Goal: Task Accomplishment & Management: Use online tool/utility

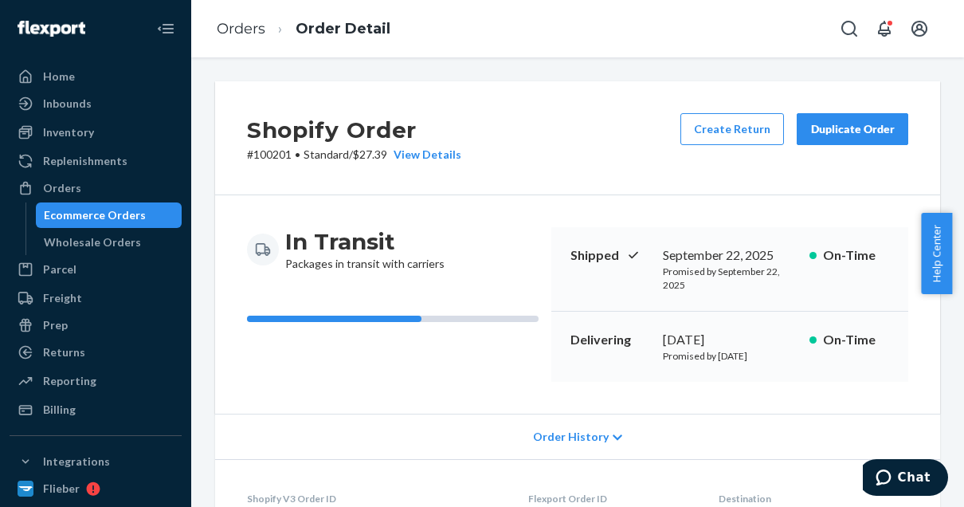
scroll to position [718, 0]
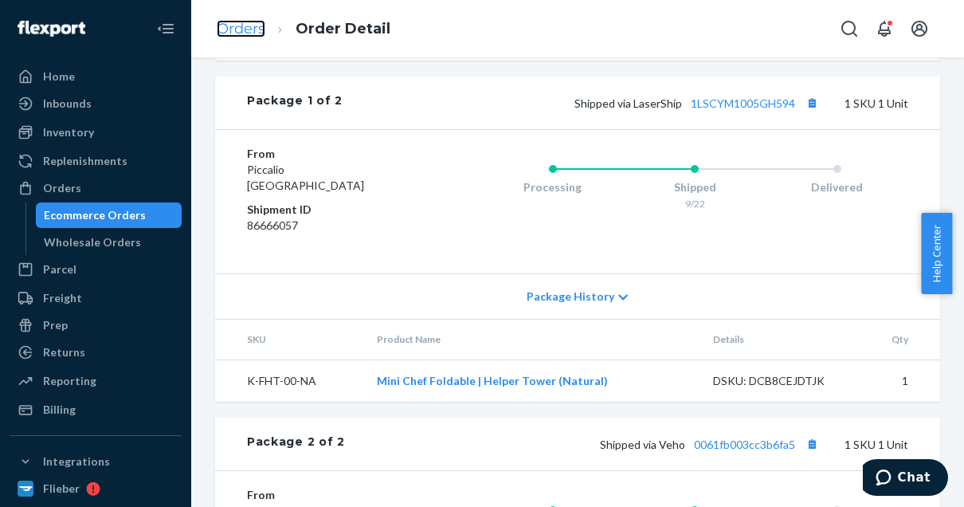
click at [234, 27] on link "Orders" at bounding box center [241, 29] width 49 height 18
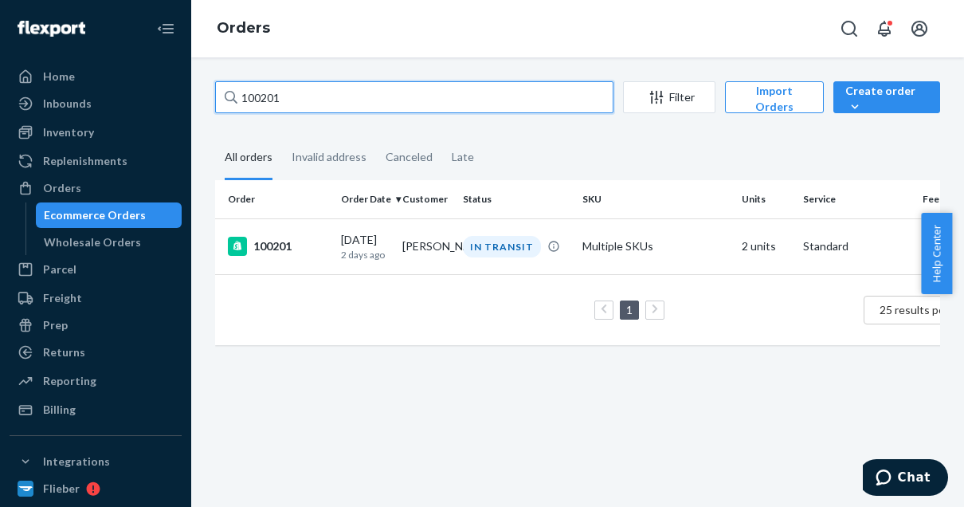
drag, startPoint x: 298, startPoint y: 100, endPoint x: 215, endPoint y: 99, distance: 82.9
click at [215, 99] on input "100201" at bounding box center [414, 97] width 399 height 32
paste input "99747"
type input "99747"
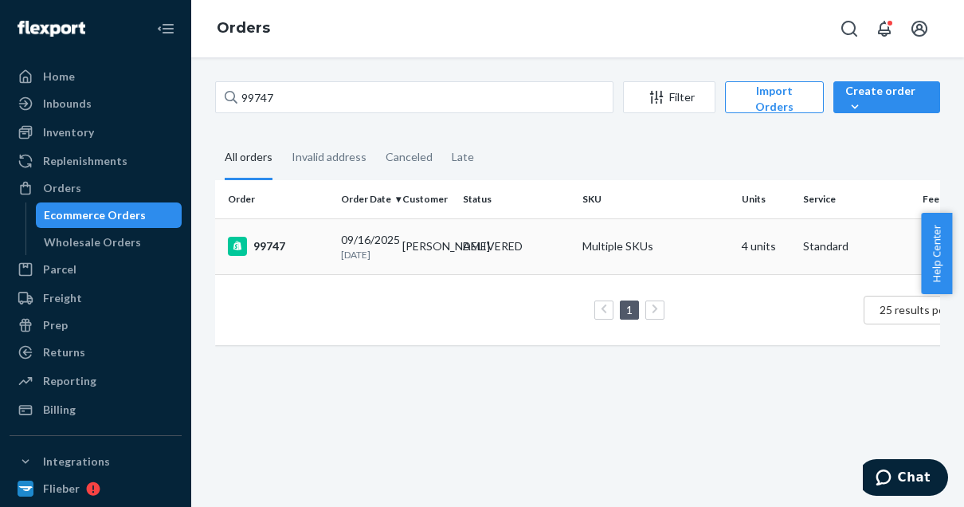
click at [312, 246] on div "99747" at bounding box center [278, 246] width 100 height 19
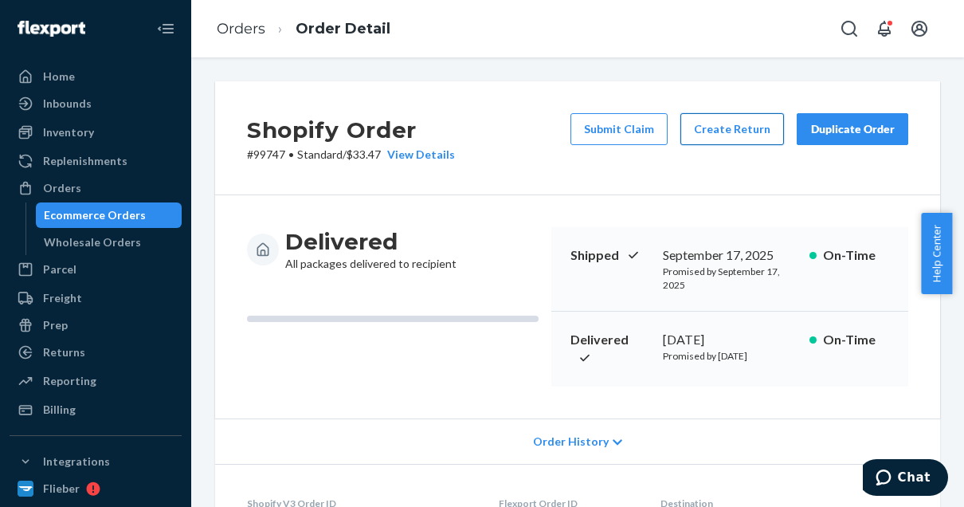
click at [724, 136] on button "Create Return" at bounding box center [733, 129] width 104 height 32
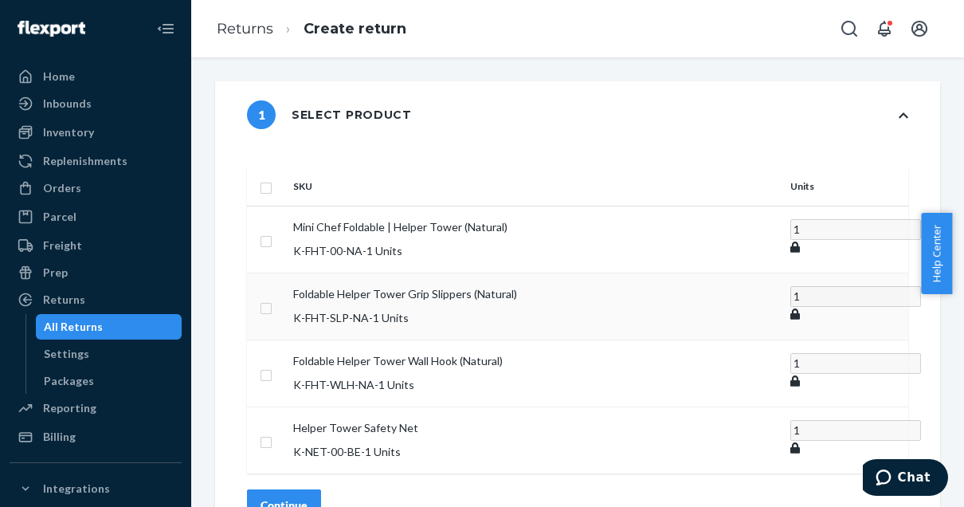
click at [273, 298] on input "checkbox" at bounding box center [266, 306] width 13 height 17
checkbox input "true"
click at [273, 431] on input "checkbox" at bounding box center [266, 439] width 13 height 17
checkbox input "true"
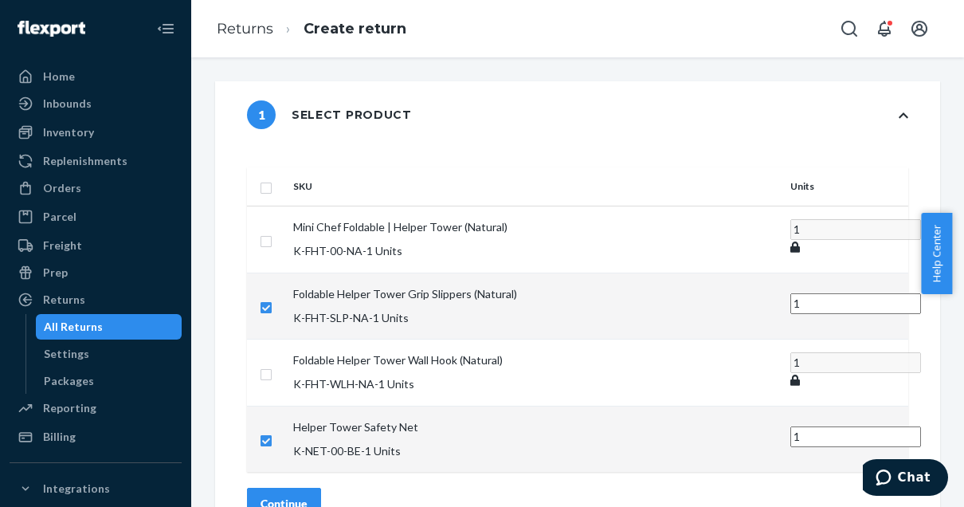
click at [308, 496] on div "Continue" at bounding box center [284, 504] width 47 height 16
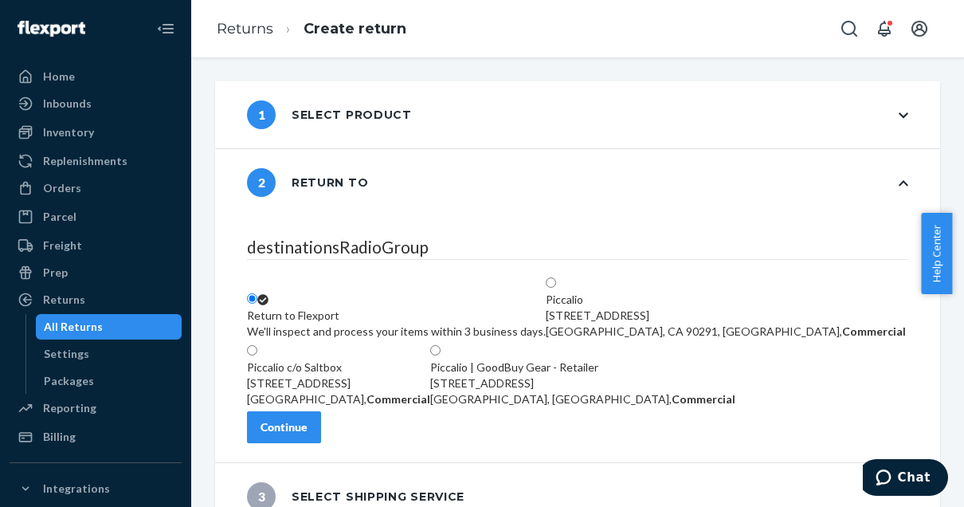
click at [639, 369] on div "Piccalio | GoodBuy Gear - Retailer [STREET_ADDRESS], Commercial" at bounding box center [582, 383] width 305 height 48
click at [441, 355] on input "Piccalio | GoodBuy Gear - Retailer [STREET_ADDRESS], Commercial" at bounding box center [435, 350] width 10 height 10
radio input "true"
click at [308, 435] on div "Continue" at bounding box center [284, 427] width 47 height 16
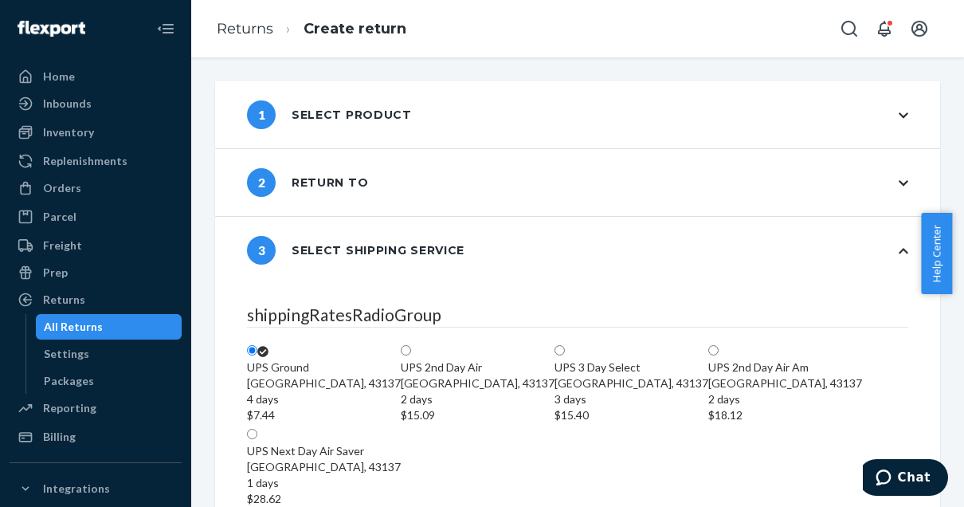
scroll to position [296, 0]
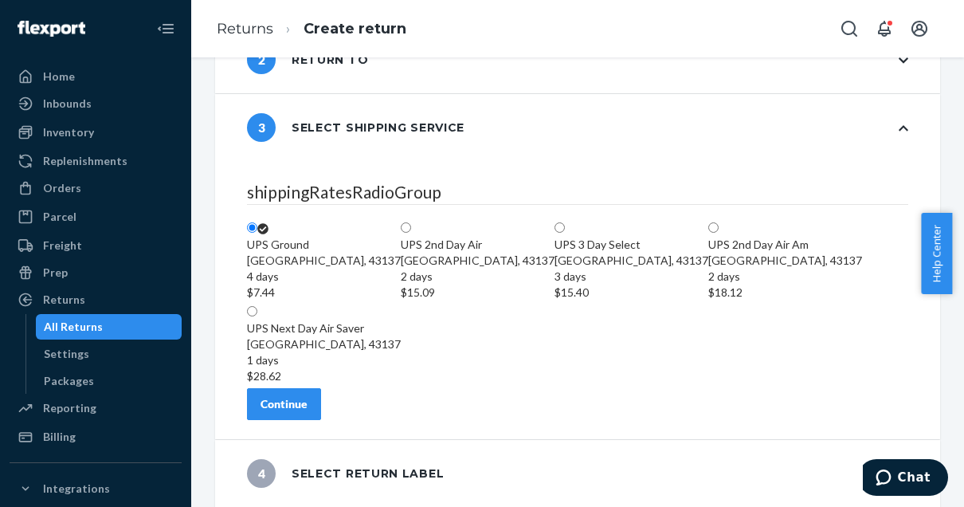
click at [308, 408] on div "Continue" at bounding box center [284, 404] width 47 height 16
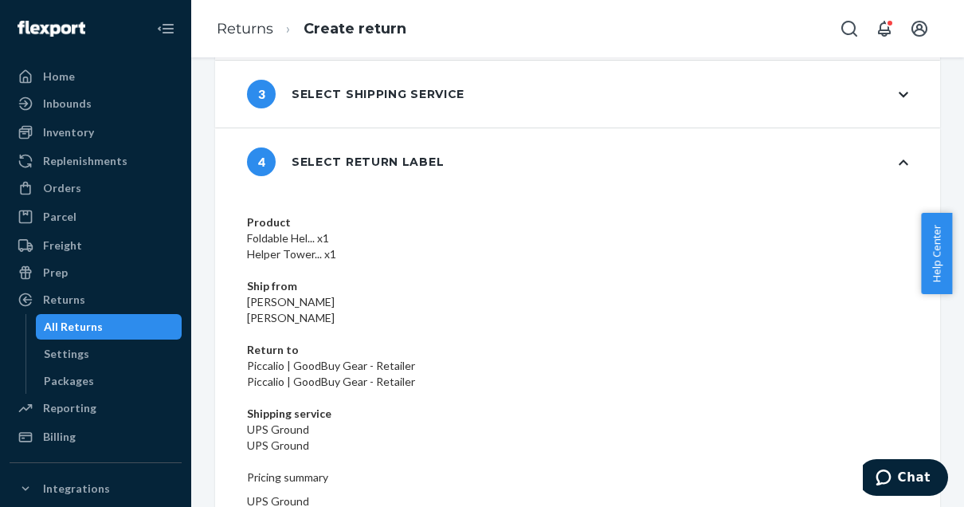
scroll to position [0, 0]
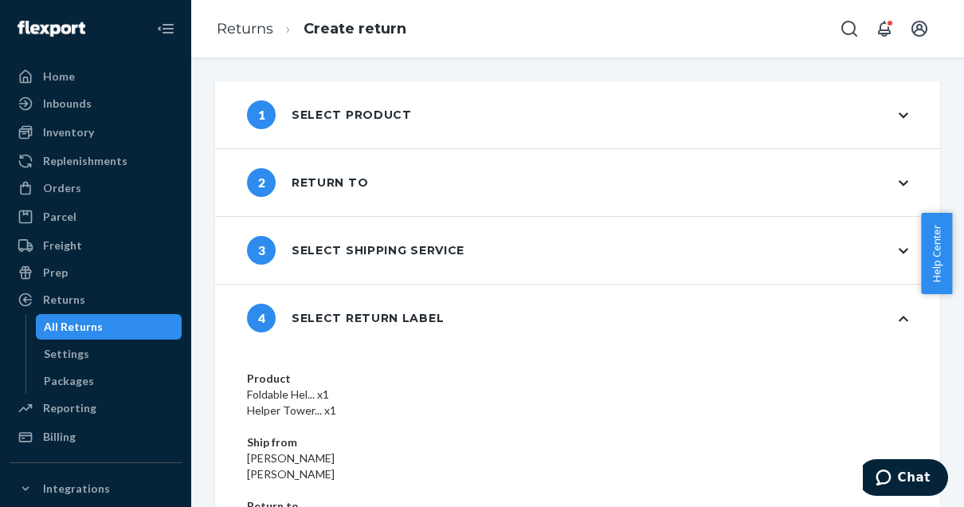
click at [513, 109] on div "1 Select product" at bounding box center [577, 114] width 725 height 67
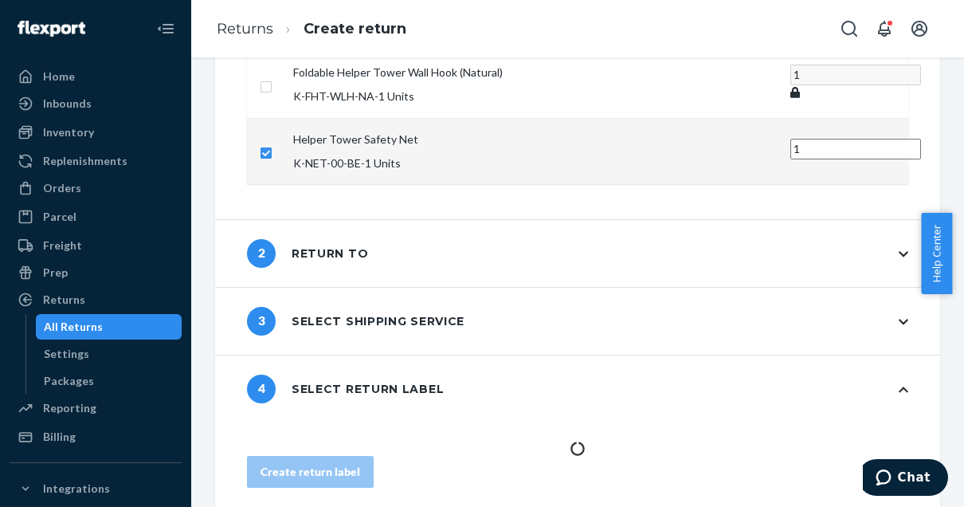
scroll to position [244, 0]
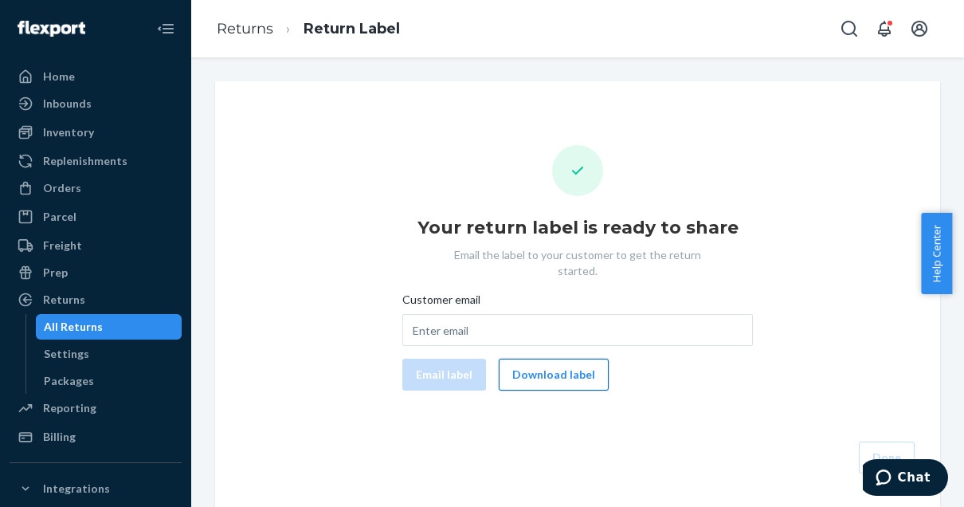
click at [527, 365] on button "Download label" at bounding box center [554, 375] width 110 height 32
